Goal: Answer question/provide support: Share knowledge or assist other users

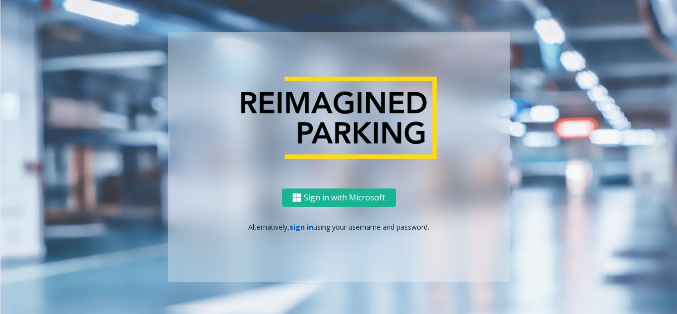
click at [296, 229] on link "sign in" at bounding box center [301, 226] width 24 height 9
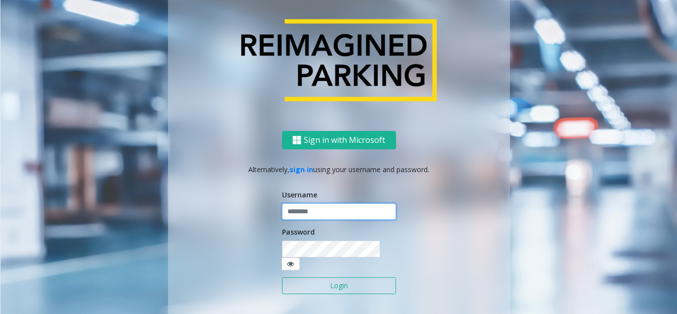
click at [307, 216] on input "text" at bounding box center [339, 211] width 114 height 17
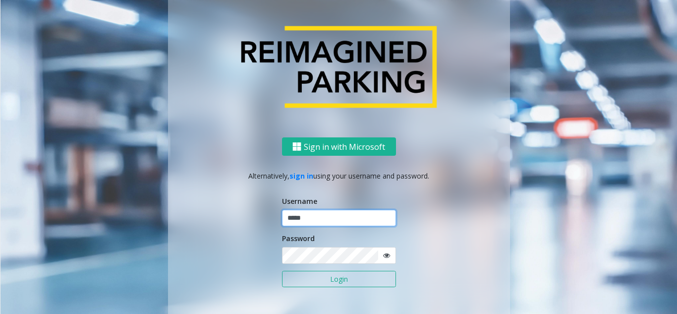
type input "*****"
click at [282, 271] on button "Login" at bounding box center [339, 279] width 114 height 17
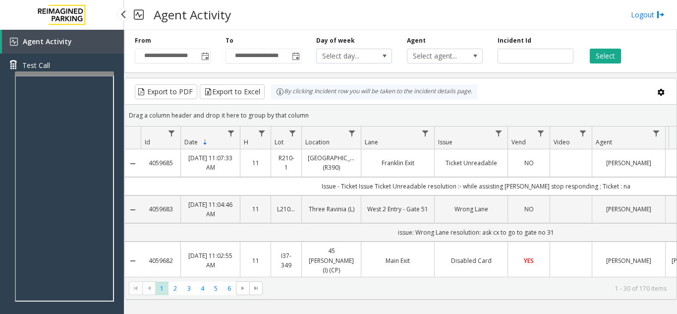
click at [114, 216] on div "Agent Activity Test Call" at bounding box center [62, 187] width 124 height 314
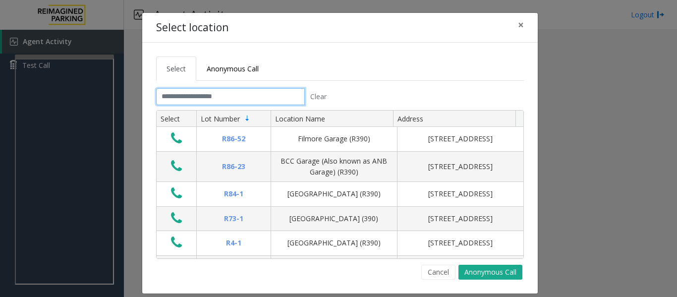
click at [270, 99] on input "text" at bounding box center [230, 96] width 149 height 17
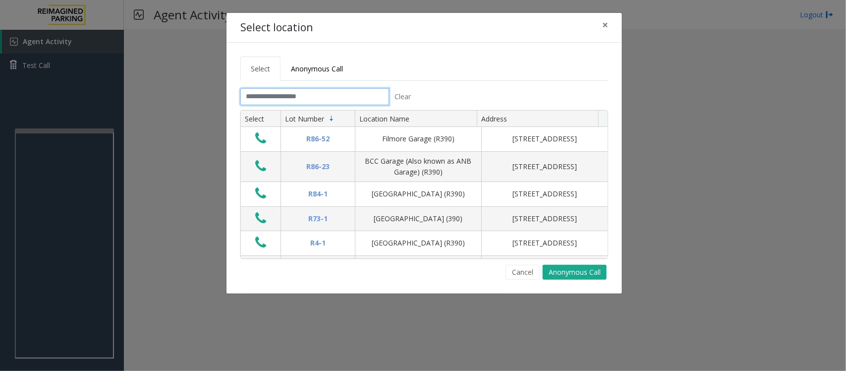
click at [347, 95] on input "text" at bounding box center [314, 96] width 149 height 17
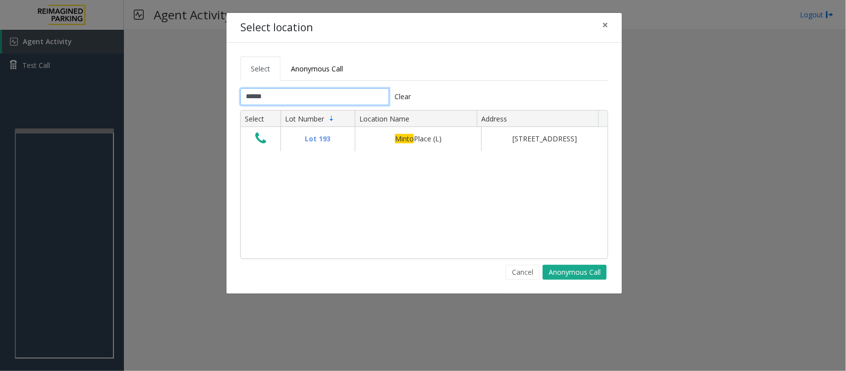
type input "*****"
click at [282, 93] on input "*****" at bounding box center [314, 96] width 149 height 17
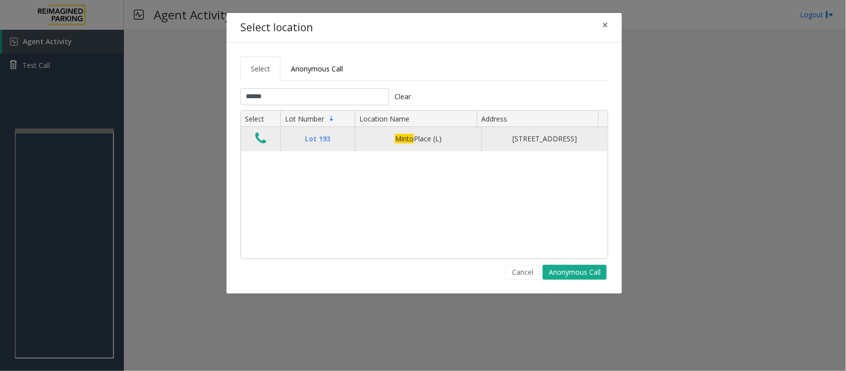
click at [260, 142] on icon "Data table" at bounding box center [260, 138] width 11 height 14
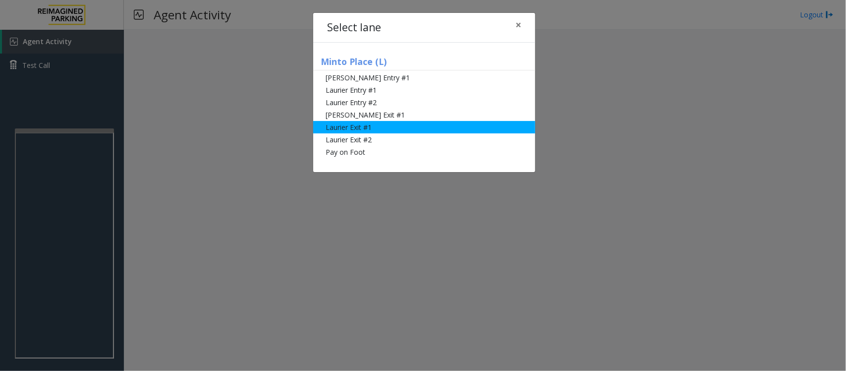
click at [385, 125] on li "Laurier Exit #1" at bounding box center [424, 127] width 222 height 12
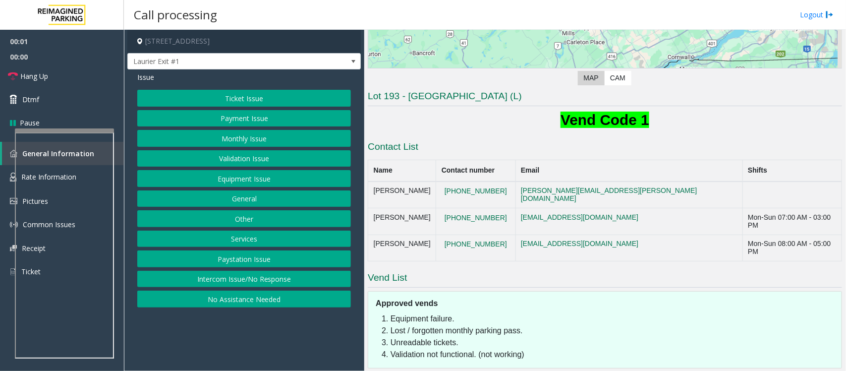
scroll to position [186, 0]
click at [242, 120] on button "Payment Issue" at bounding box center [244, 118] width 214 height 17
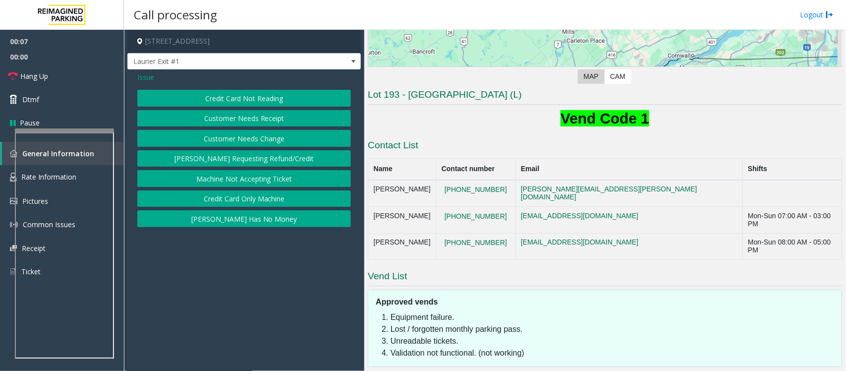
click at [277, 97] on button "Credit Card Not Reading" at bounding box center [244, 98] width 214 height 17
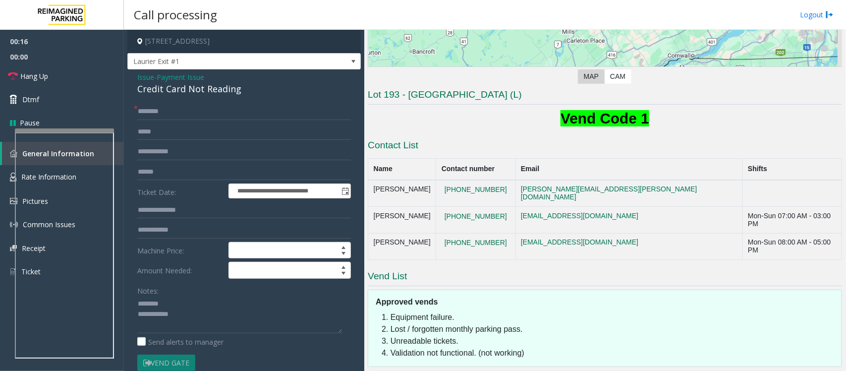
click at [182, 90] on div "Credit Card Not Reading" at bounding box center [244, 88] width 214 height 13
click at [193, 313] on textarea at bounding box center [239, 314] width 205 height 37
click at [199, 313] on textarea at bounding box center [239, 314] width 205 height 37
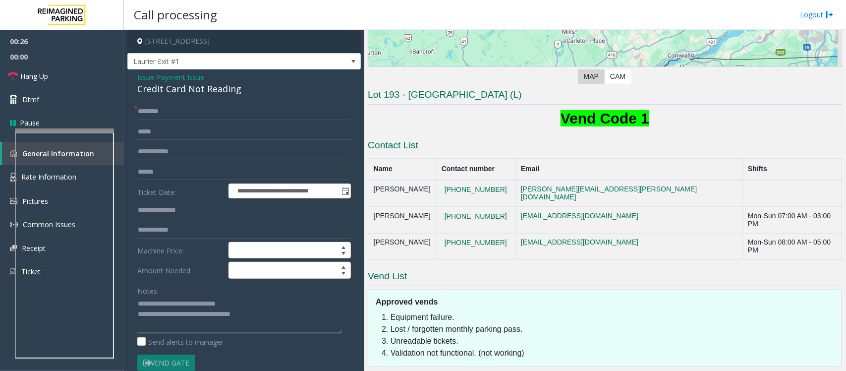
type textarea "**********"
click at [165, 174] on input "text" at bounding box center [244, 172] width 214 height 17
click at [157, 179] on input "text" at bounding box center [244, 172] width 214 height 17
click at [166, 171] on input "text" at bounding box center [244, 172] width 214 height 17
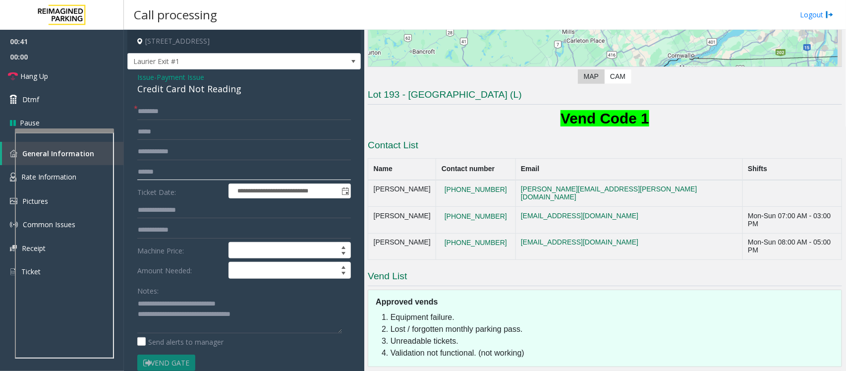
click at [166, 171] on input "text" at bounding box center [244, 172] width 214 height 17
click at [182, 109] on input "text" at bounding box center [244, 111] width 214 height 17
click at [185, 110] on input "text" at bounding box center [244, 111] width 214 height 17
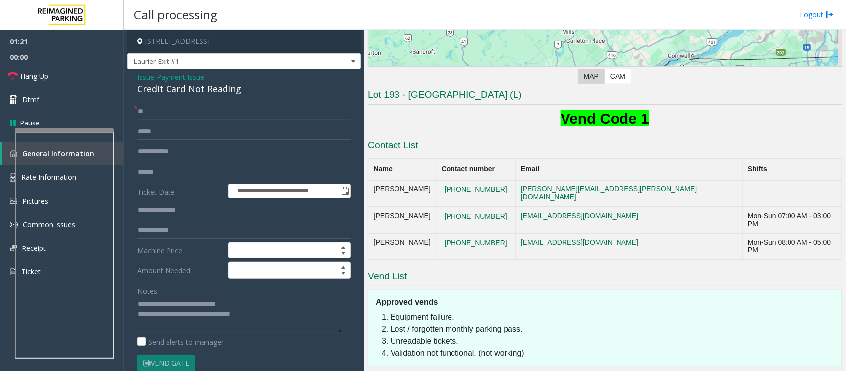
type input "**"
click at [277, 313] on textarea at bounding box center [239, 314] width 205 height 37
click at [267, 313] on textarea at bounding box center [239, 314] width 205 height 37
type textarea "**********"
click at [53, 103] on link "Dtmf" at bounding box center [62, 99] width 124 height 23
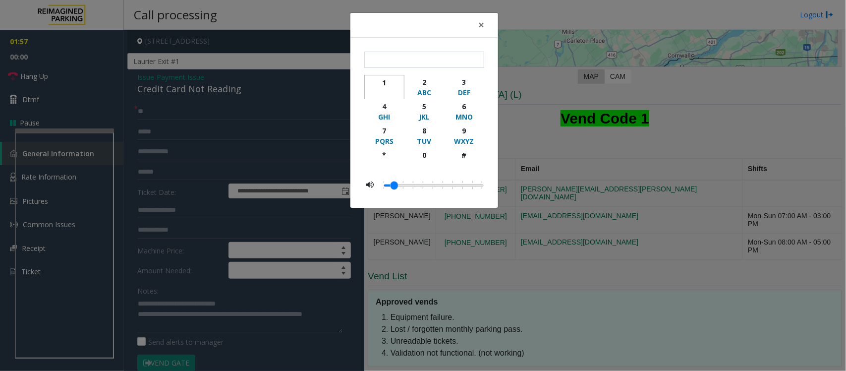
click at [383, 79] on div "1" at bounding box center [384, 82] width 27 height 10
type input "*"
click at [186, 313] on div "× * 1 2 ABC 3 DEF 4 GHI 5 JKL 6 MNO 7 PQRS 8 TUV 9 WXYZ * 0 #" at bounding box center [423, 185] width 846 height 371
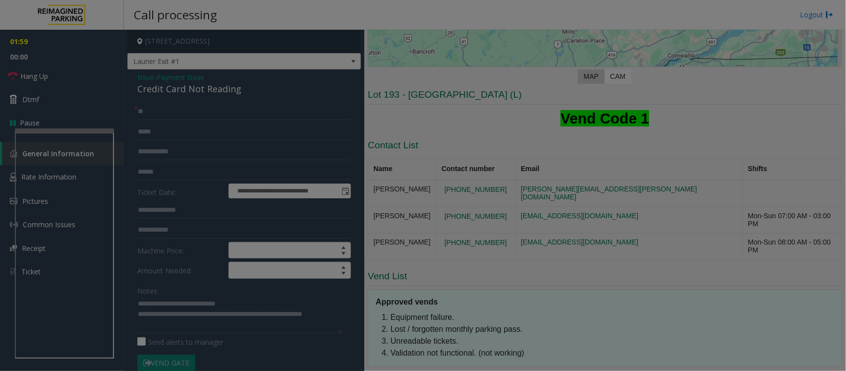
click at [183, 313] on bs-modal-backdrop at bounding box center [423, 185] width 846 height 371
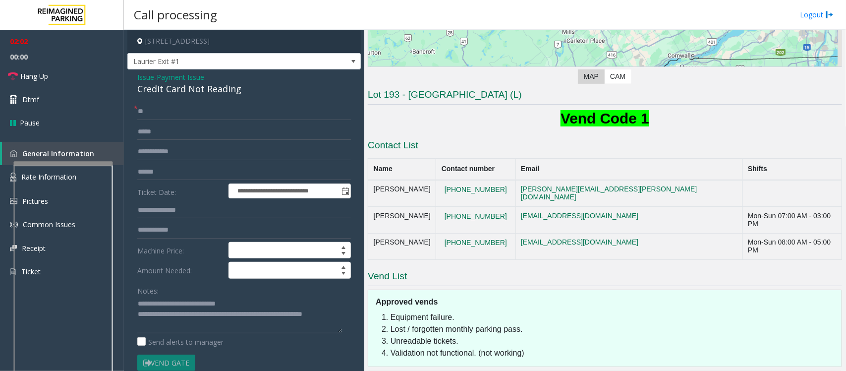
click at [63, 164] on div at bounding box center [63, 163] width 99 height 4
click at [39, 75] on span "Hang Up" at bounding box center [34, 76] width 28 height 10
drag, startPoint x: 197, startPoint y: 321, endPoint x: 192, endPoint y: 328, distance: 8.5
click at [197, 313] on textarea at bounding box center [239, 314] width 205 height 37
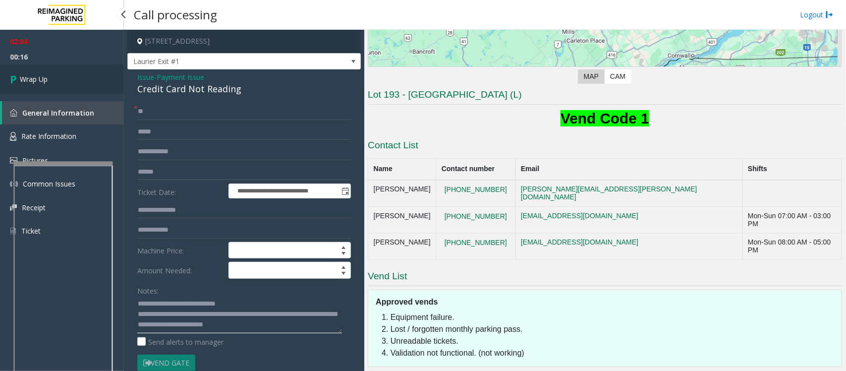
type textarea "**********"
click at [73, 81] on link "Wrap Up" at bounding box center [62, 78] width 124 height 29
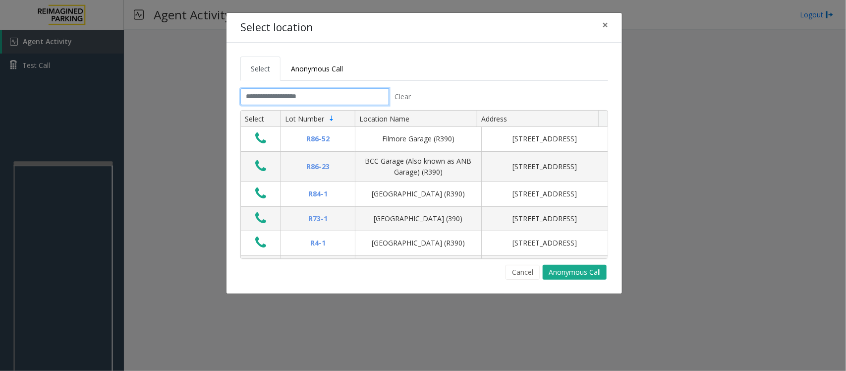
click at [338, 96] on input "text" at bounding box center [314, 96] width 149 height 17
click at [606, 22] on span "×" at bounding box center [605, 25] width 6 height 14
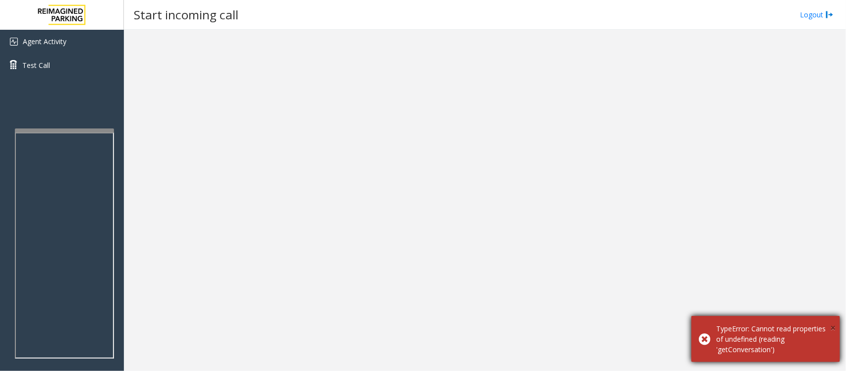
click at [831, 327] on span "×" at bounding box center [832, 327] width 5 height 13
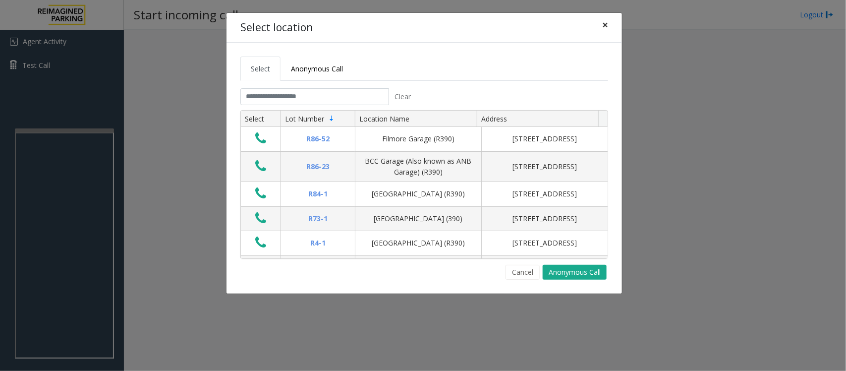
click at [603, 26] on span "×" at bounding box center [605, 25] width 6 height 14
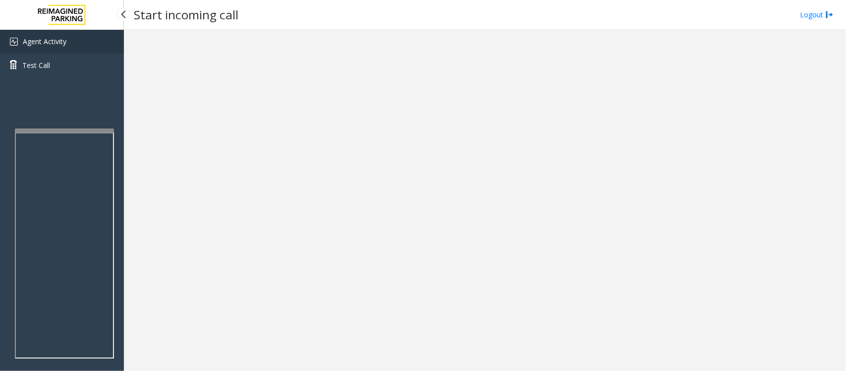
click at [53, 41] on span "Agent Activity" at bounding box center [45, 41] width 44 height 9
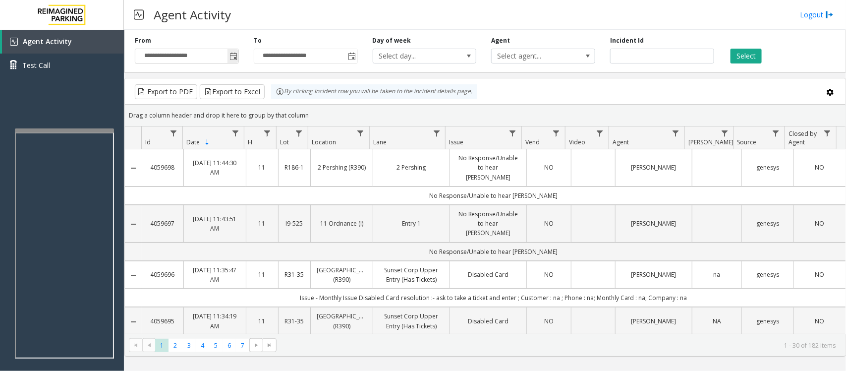
click at [234, 55] on span "Toggle popup" at bounding box center [233, 57] width 8 height 8
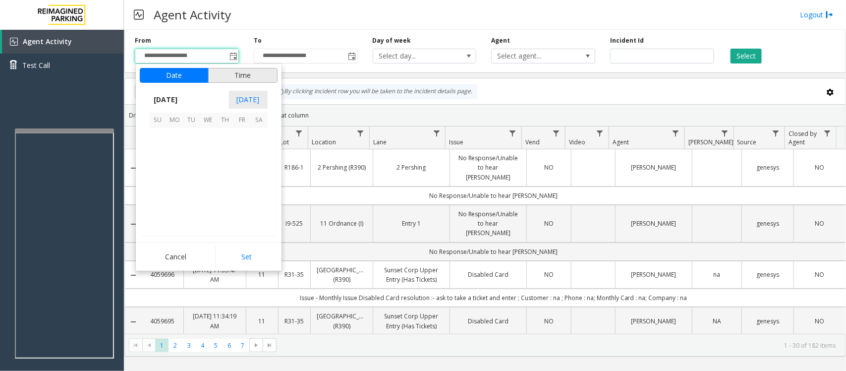
scroll to position [177644, 0]
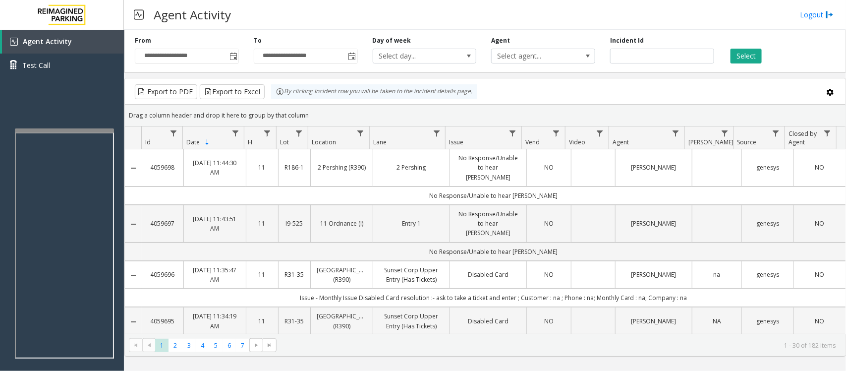
click at [274, 13] on div "Agent Activity Logout" at bounding box center [485, 15] width 722 height 30
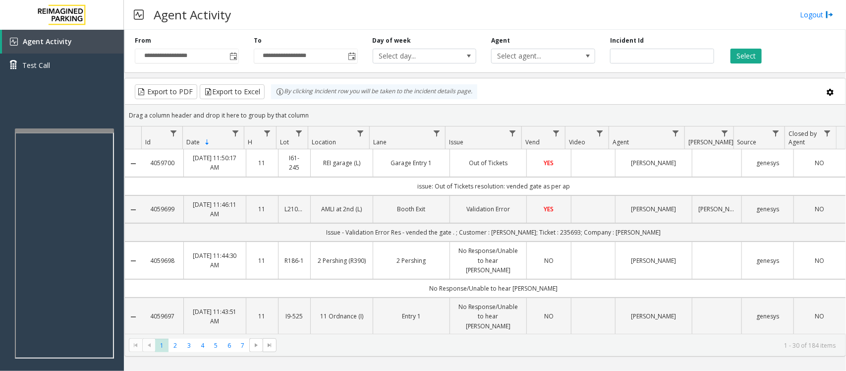
click at [514, 92] on div "Export to PDF Export to Excel By clicking Incident row you will be taken to the…" at bounding box center [485, 91] width 704 height 15
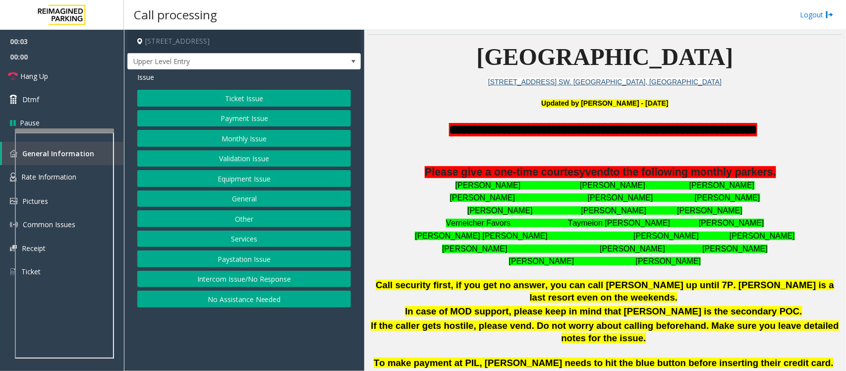
scroll to position [248, 0]
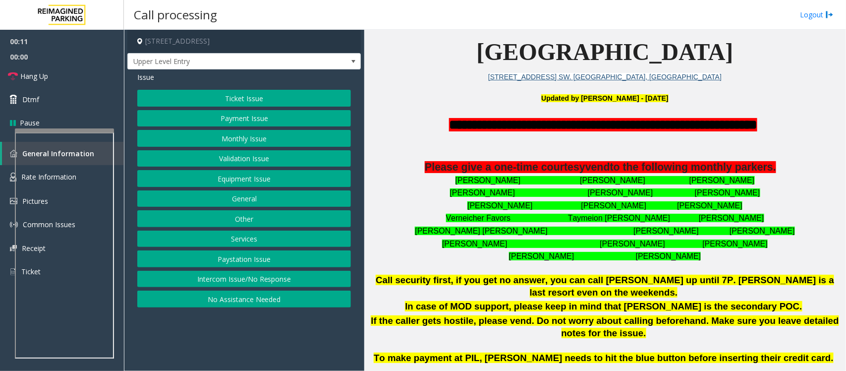
click at [209, 283] on button "Intercom Issue/No Response" at bounding box center [244, 279] width 214 height 17
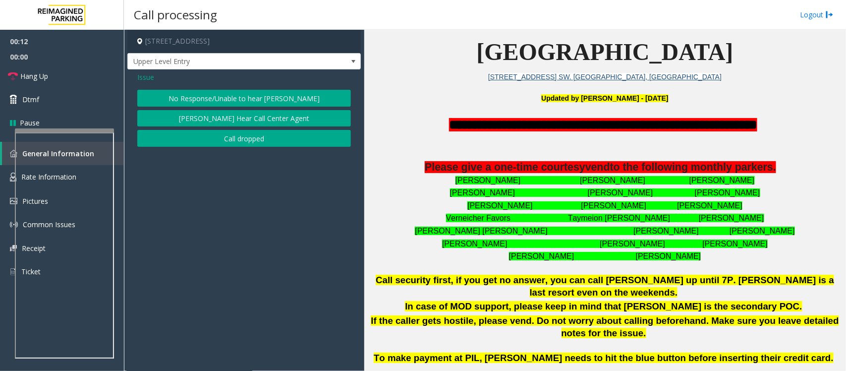
click at [228, 94] on button "No Response/Unable to hear [PERSON_NAME]" at bounding box center [244, 98] width 214 height 17
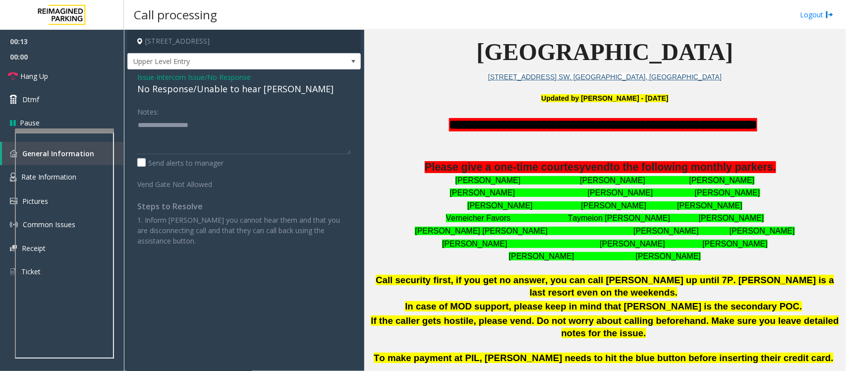
click at [221, 90] on div "No Response/Unable to hear [PERSON_NAME]" at bounding box center [244, 88] width 214 height 13
type textarea "**********"
click at [102, 77] on link "Hang Up" at bounding box center [62, 75] width 124 height 23
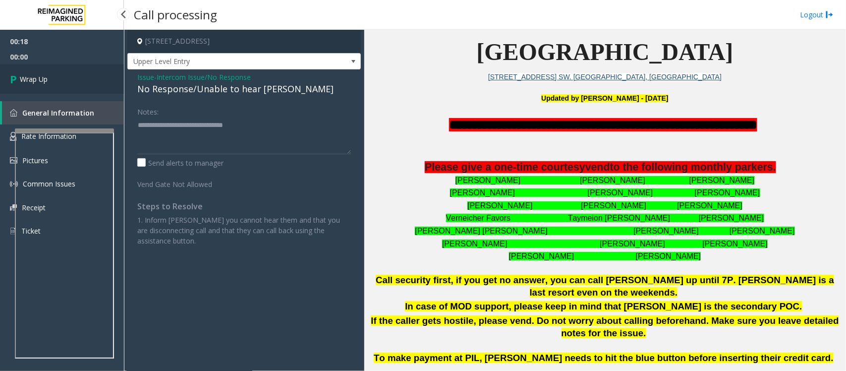
click at [102, 77] on link "Wrap Up" at bounding box center [62, 78] width 124 height 29
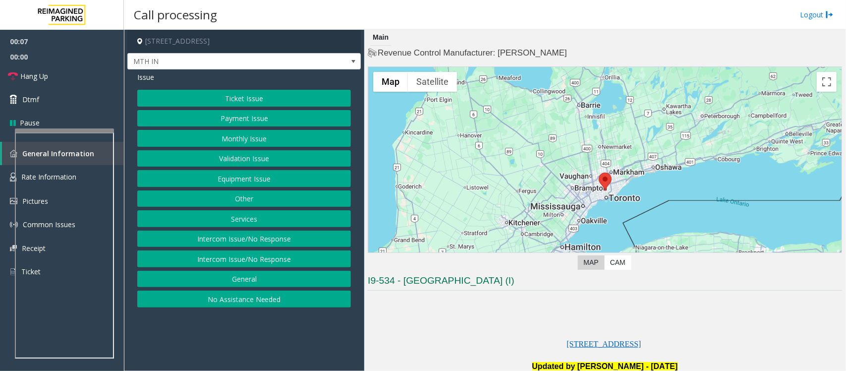
click at [249, 178] on button "Equipment Issue" at bounding box center [244, 178] width 214 height 17
click at [249, 178] on button "Gate / Door Won't Open" at bounding box center [244, 178] width 214 height 17
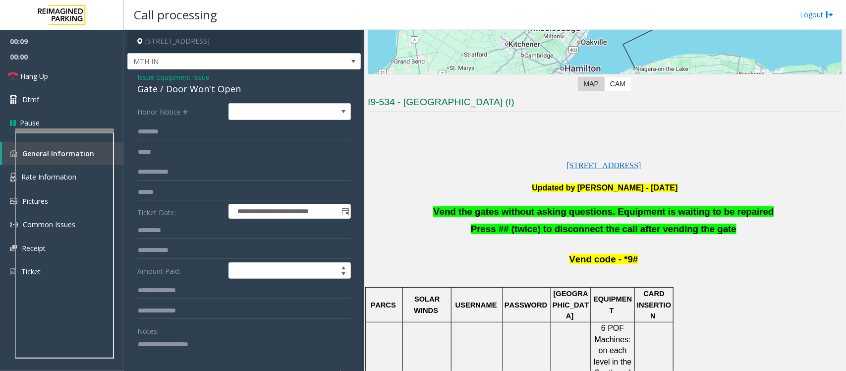
scroll to position [186, 0]
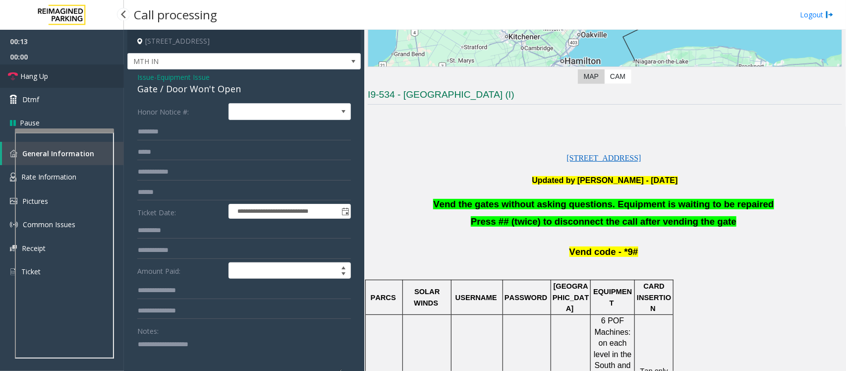
drag, startPoint x: 62, startPoint y: 81, endPoint x: 330, endPoint y: 150, distance: 276.3
click at [62, 81] on link "Hang Up" at bounding box center [62, 75] width 124 height 23
click at [549, 201] on span "Vend the gates without asking questions. Equipment is waiting to be repaired" at bounding box center [603, 204] width 340 height 10
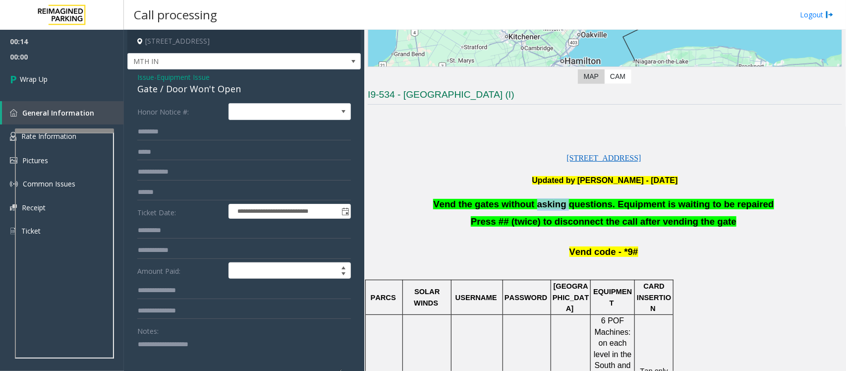
click at [549, 201] on span "Vend the gates without asking questions. Equipment is waiting to be repaired" at bounding box center [603, 204] width 340 height 10
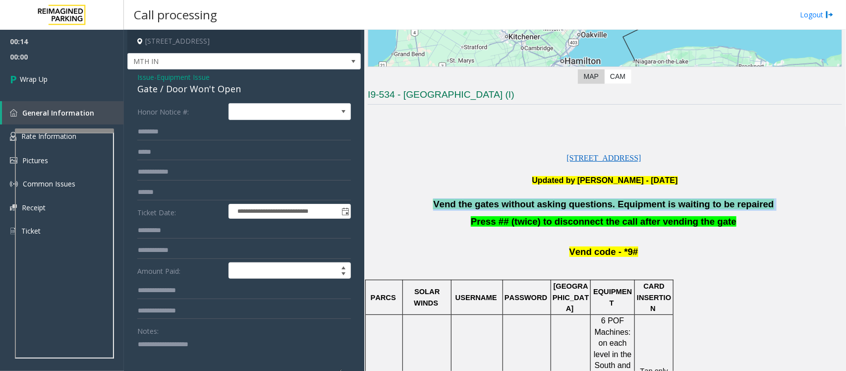
click at [549, 201] on span "Vend the gates without asking questions. Equipment is waiting to be repaired" at bounding box center [603, 204] width 340 height 10
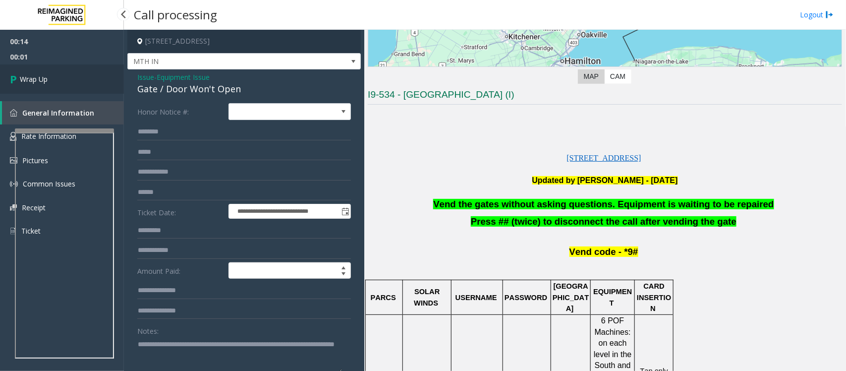
type textarea "**********"
click at [37, 83] on span "Wrap Up" at bounding box center [34, 79] width 28 height 10
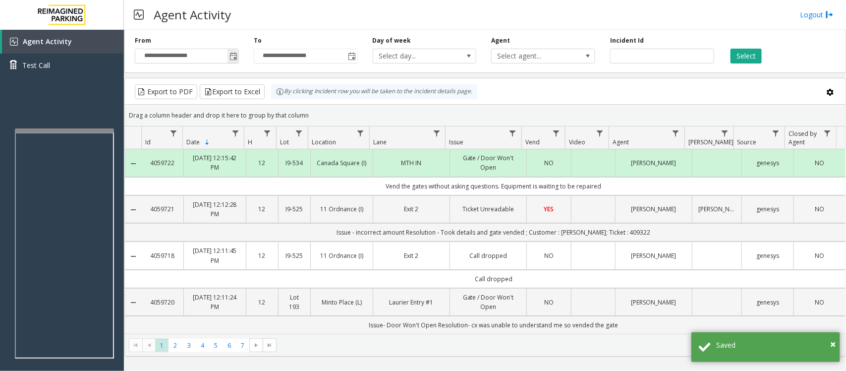
click at [236, 56] on span "Toggle popup" at bounding box center [233, 57] width 8 height 8
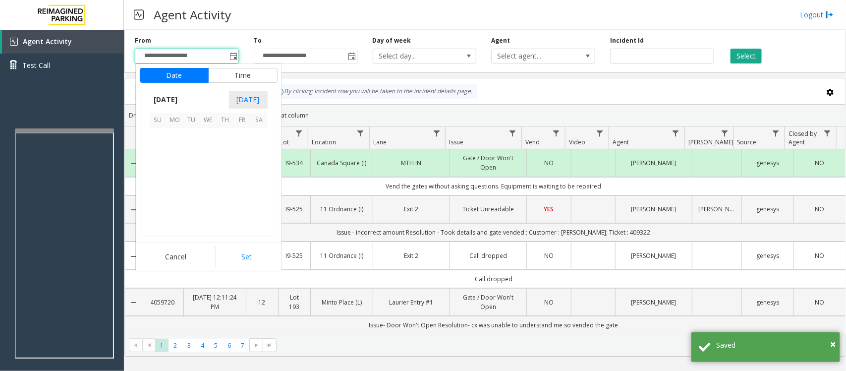
scroll to position [177644, 0]
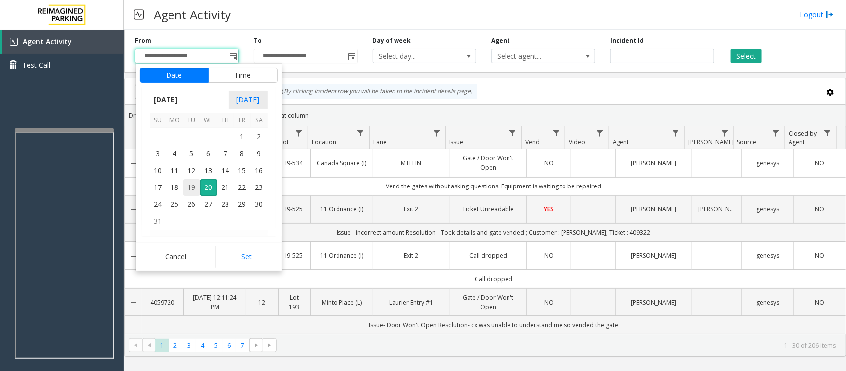
click at [192, 186] on span "19" at bounding box center [191, 187] width 17 height 17
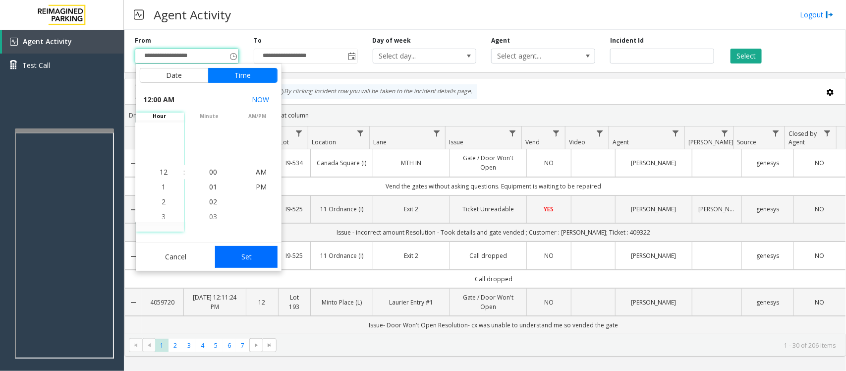
click at [239, 256] on button "Set" at bounding box center [246, 257] width 62 height 22
type input "**********"
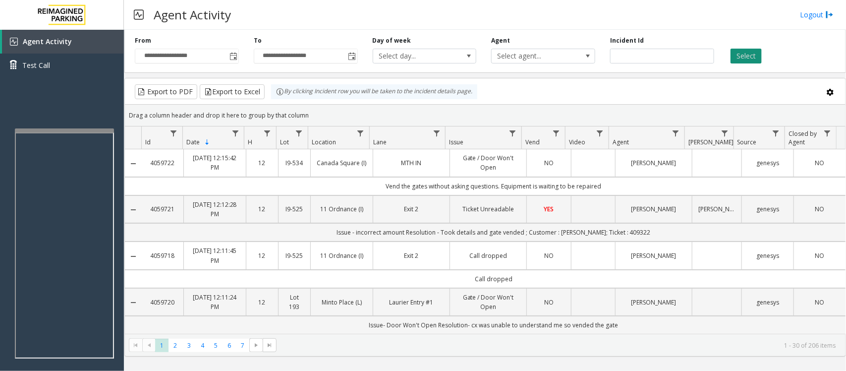
click at [745, 58] on button "Select" at bounding box center [745, 56] width 31 height 15
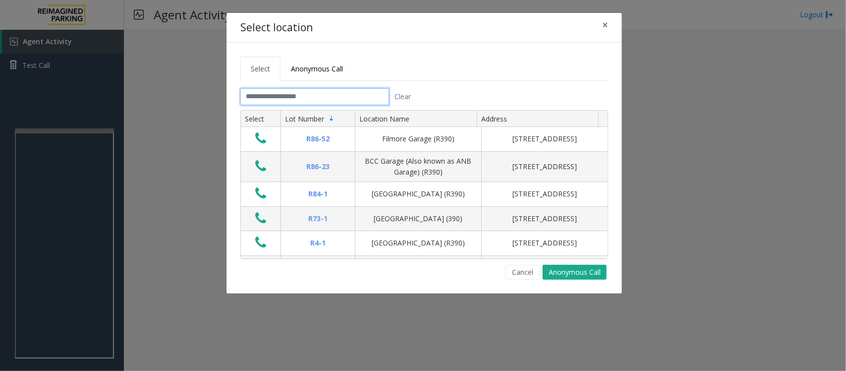
click at [310, 93] on input "text" at bounding box center [314, 96] width 149 height 17
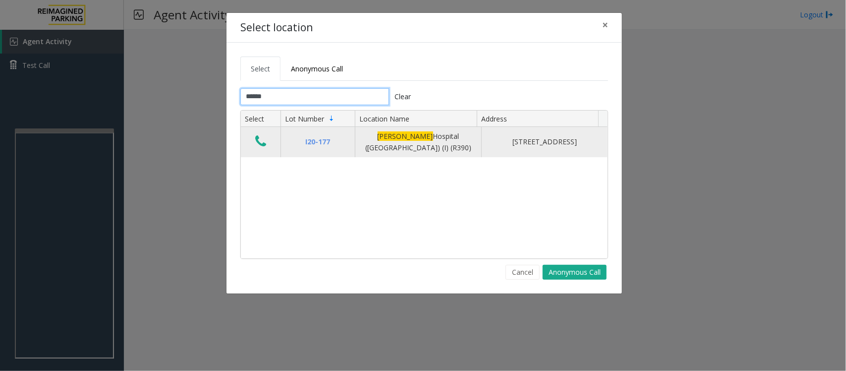
type input "******"
click at [259, 143] on icon "Data table" at bounding box center [260, 141] width 11 height 14
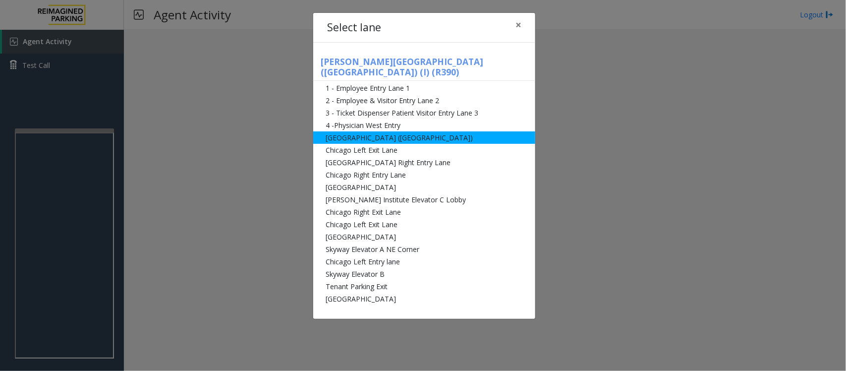
click at [344, 131] on li "[GEOGRAPHIC_DATA] ([GEOGRAPHIC_DATA])" at bounding box center [424, 137] width 222 height 12
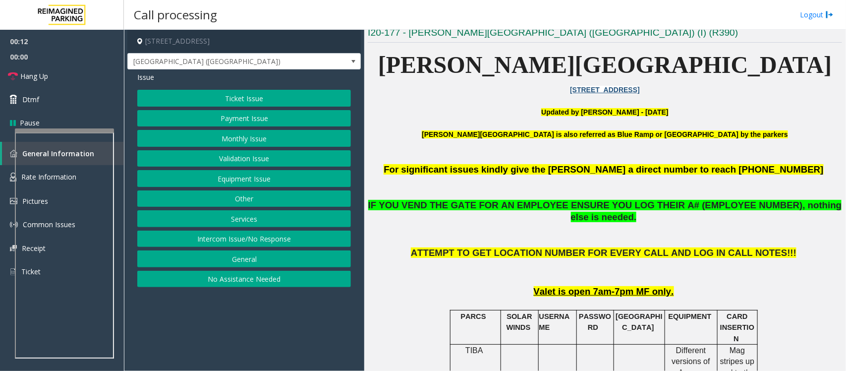
scroll to position [496, 0]
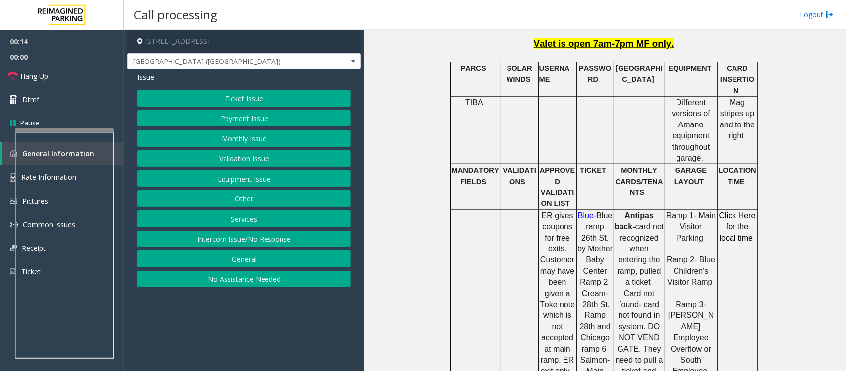
click at [256, 184] on button "Equipment Issue" at bounding box center [244, 178] width 214 height 17
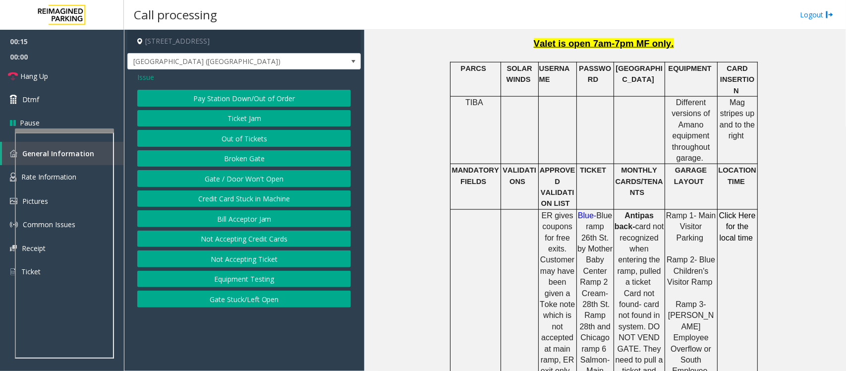
click at [251, 184] on button "Gate / Door Won't Open" at bounding box center [244, 178] width 214 height 17
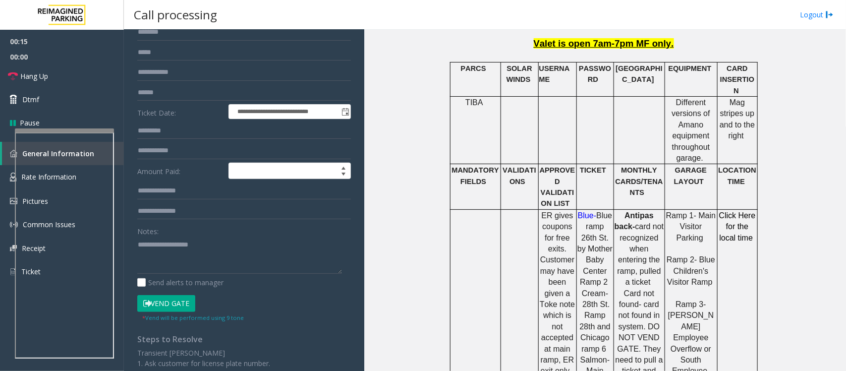
scroll to position [186, 0]
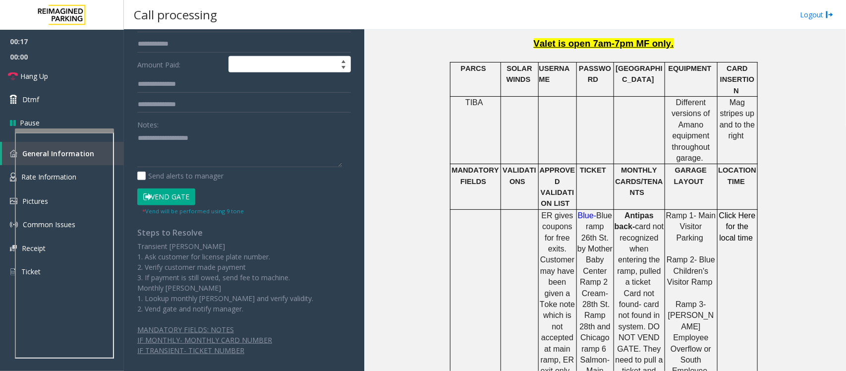
click at [184, 199] on button "Vend Gate" at bounding box center [166, 196] width 58 height 17
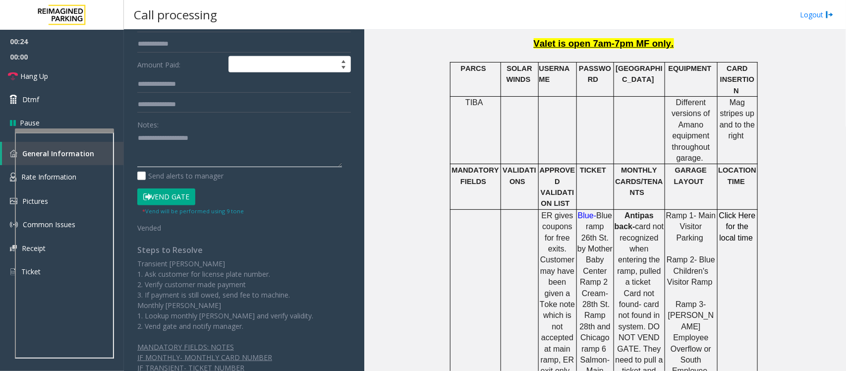
click at [177, 158] on textarea at bounding box center [239, 148] width 205 height 37
click at [50, 82] on link "Hang Up" at bounding box center [62, 75] width 124 height 23
click at [172, 139] on textarea at bounding box center [239, 148] width 205 height 37
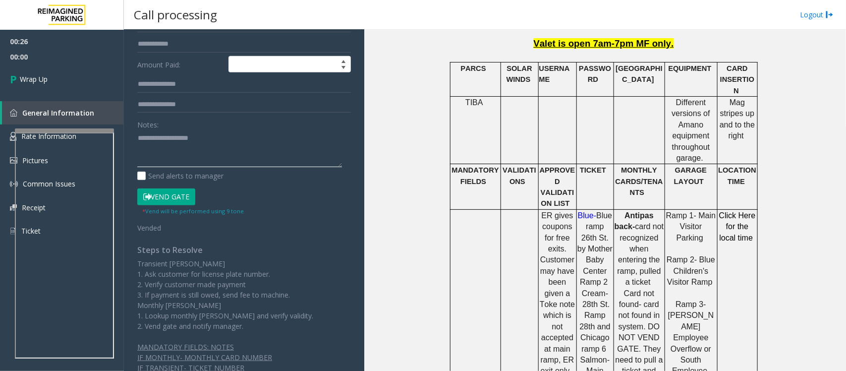
paste textarea "**********"
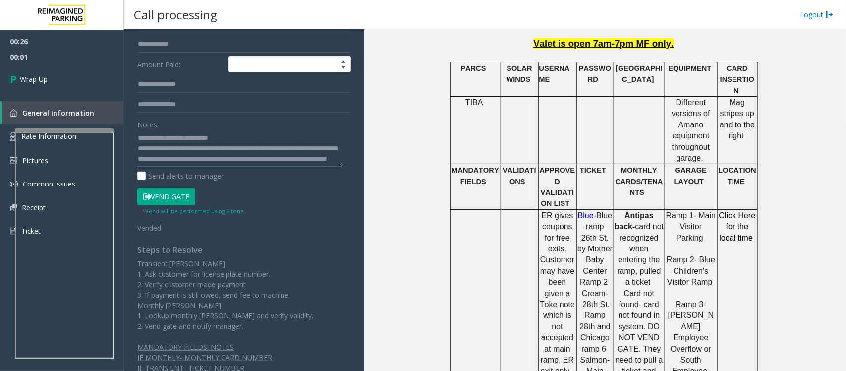
scroll to position [0, 0]
type textarea "**********"
click at [55, 78] on link "Wrap Up" at bounding box center [62, 78] width 124 height 29
